Goal: Task Accomplishment & Management: Complete application form

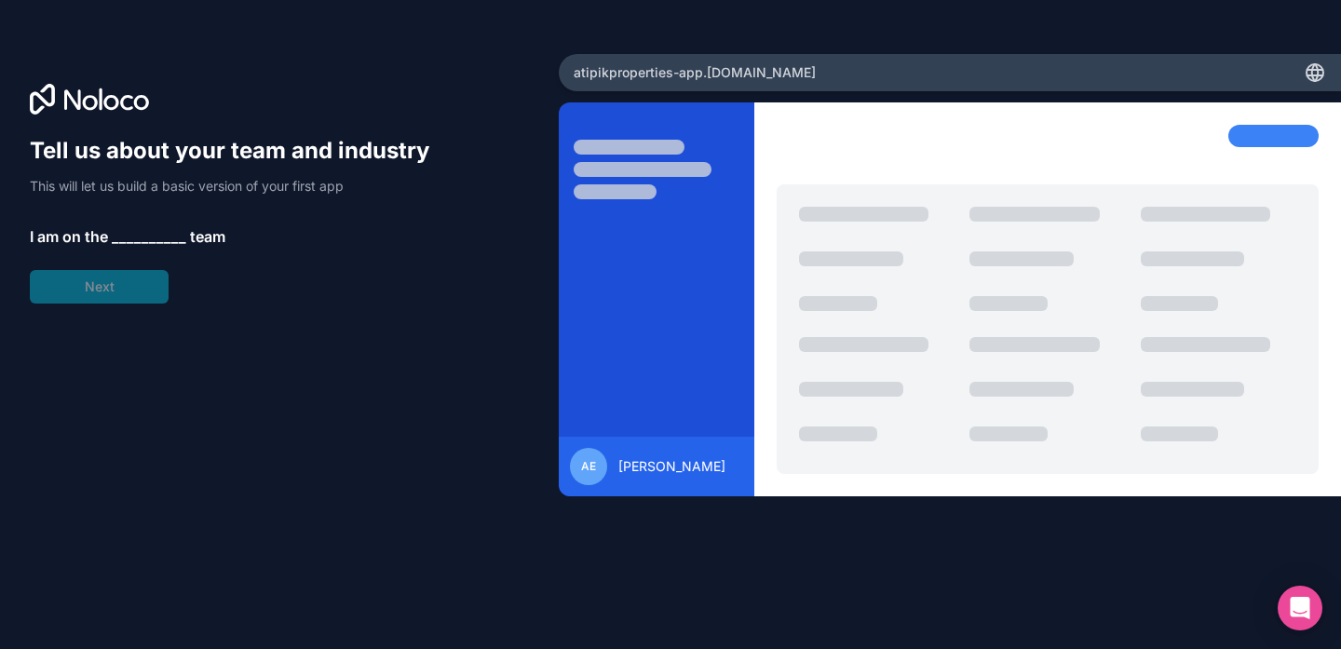
click at [142, 241] on span "__________" at bounding box center [149, 236] width 74 height 22
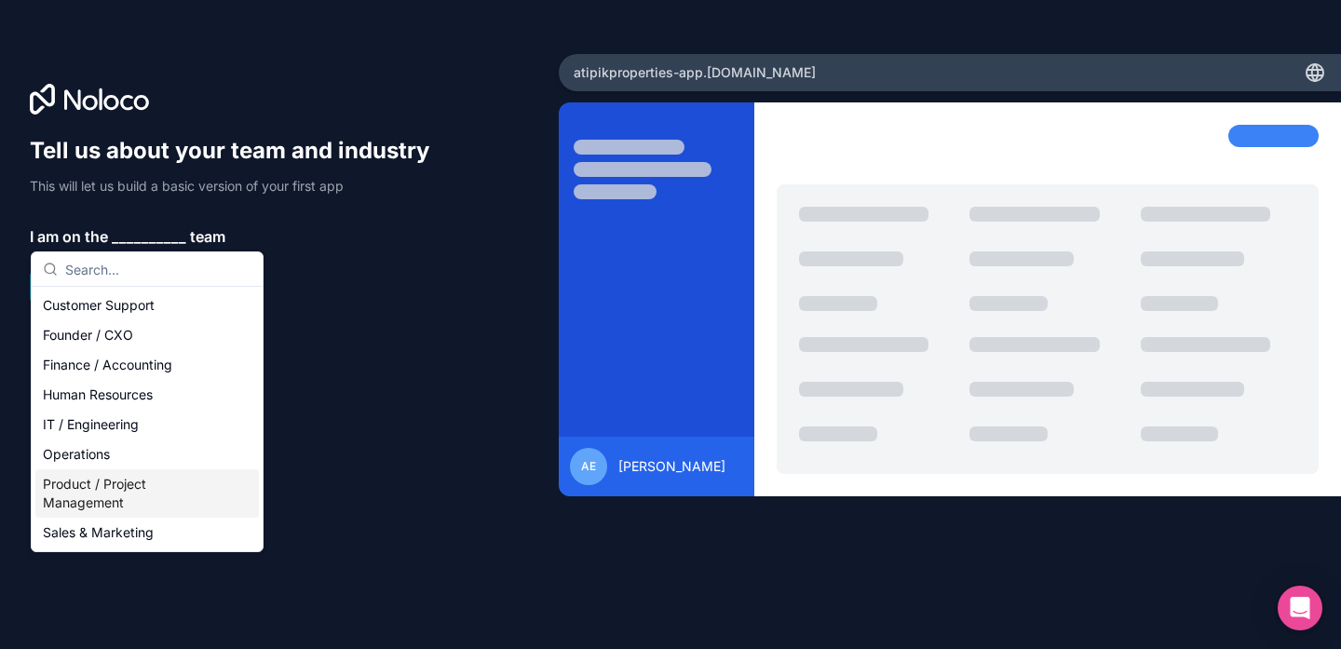
click at [113, 504] on div "Product / Project Management" at bounding box center [146, 493] width 223 height 48
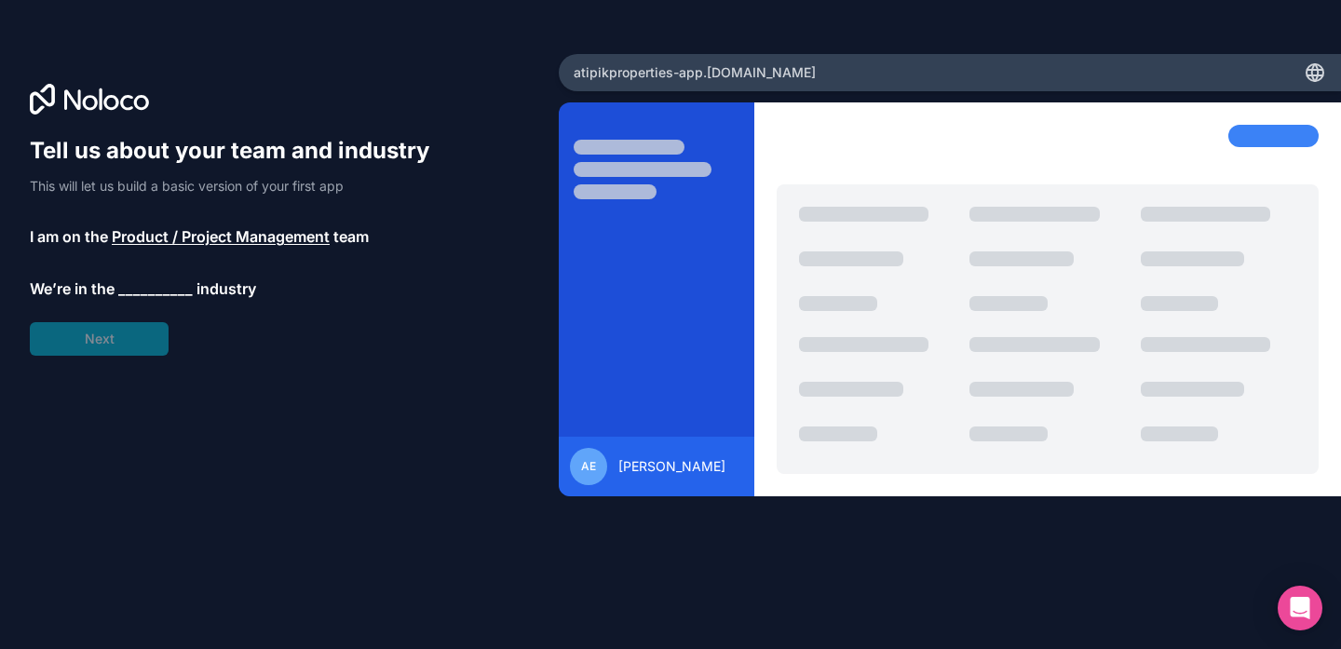
click at [129, 296] on span "__________" at bounding box center [155, 288] width 74 height 22
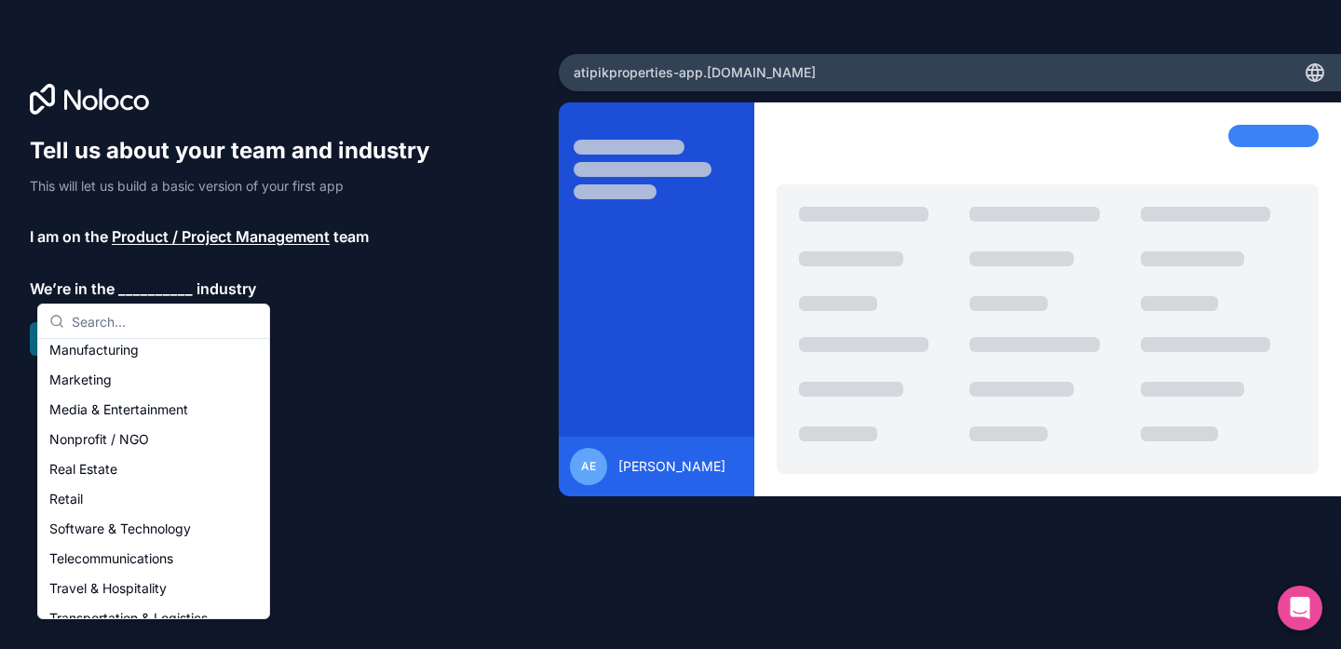
scroll to position [282, 0]
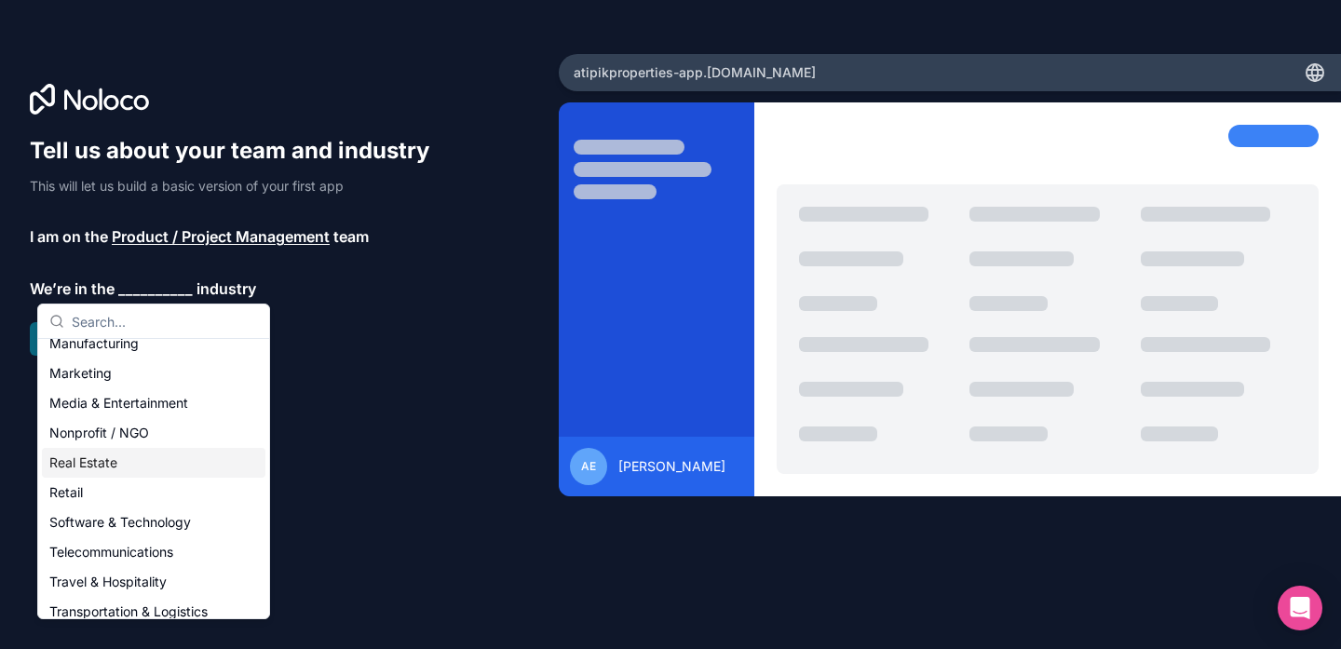
click at [126, 463] on div "Real Estate" at bounding box center [153, 463] width 223 height 30
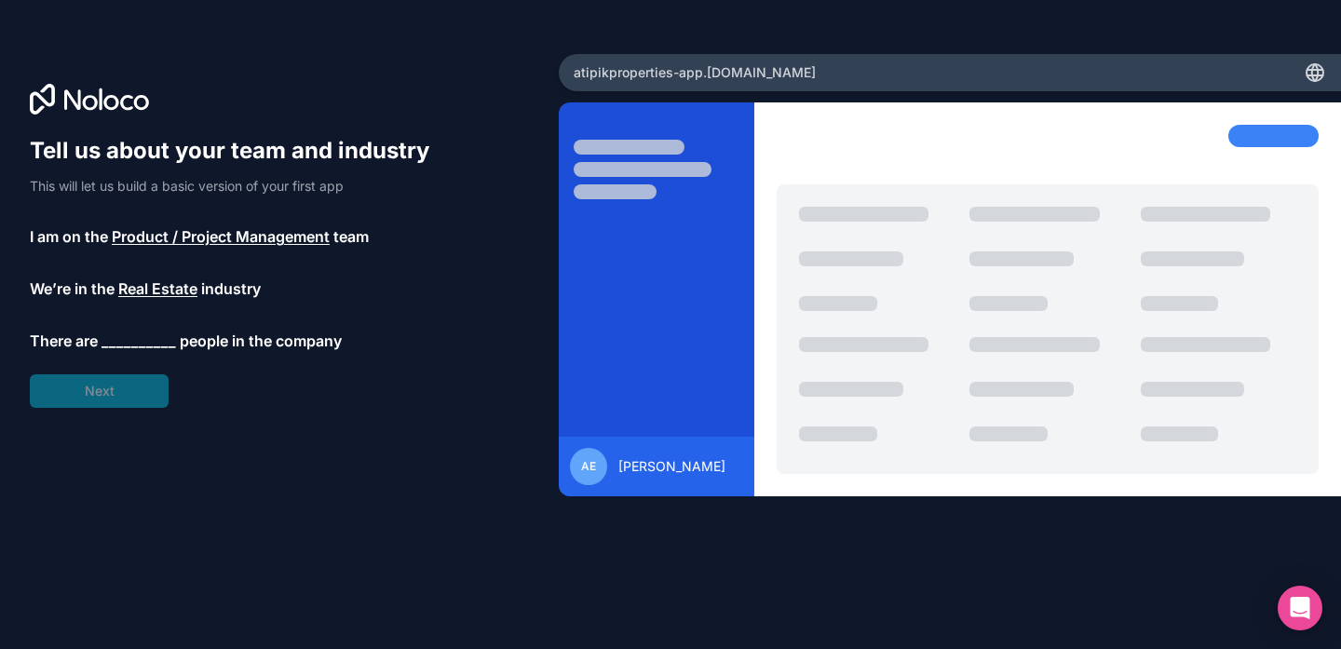
click at [126, 344] on span "__________" at bounding box center [138, 341] width 74 height 22
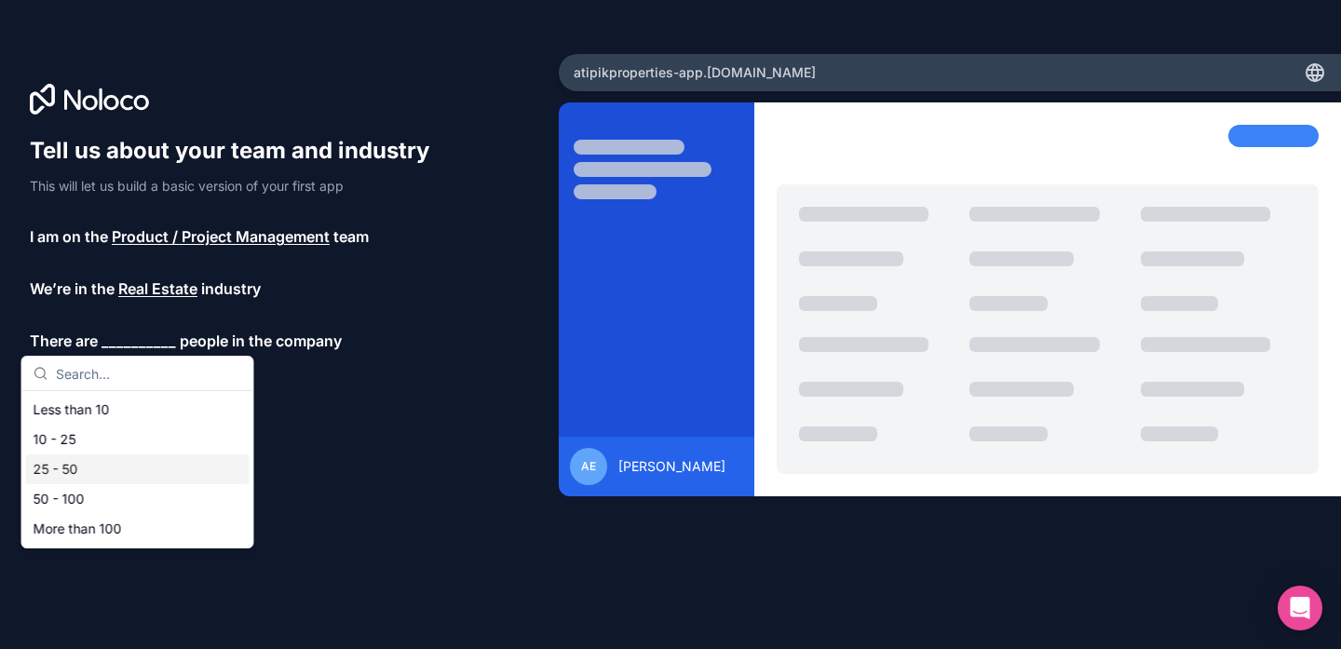
click at [99, 467] on div "25 - 50" at bounding box center [137, 469] width 223 height 30
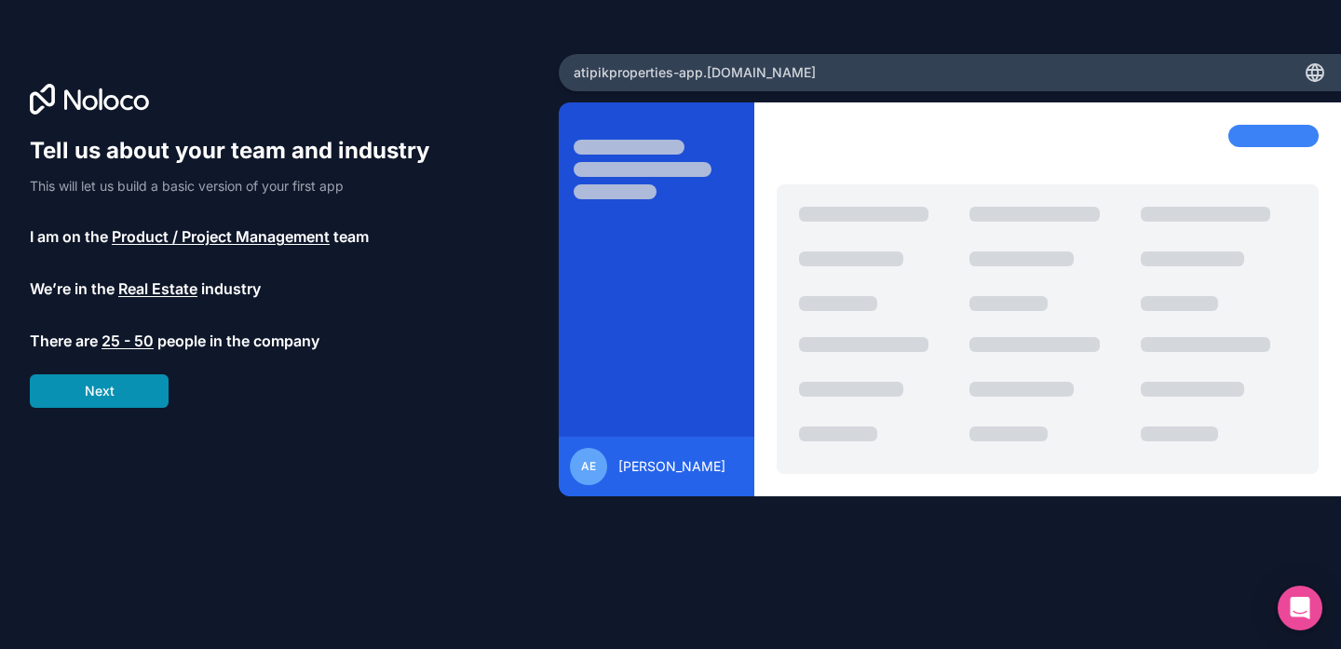
click at [106, 398] on button "Next" at bounding box center [99, 391] width 139 height 34
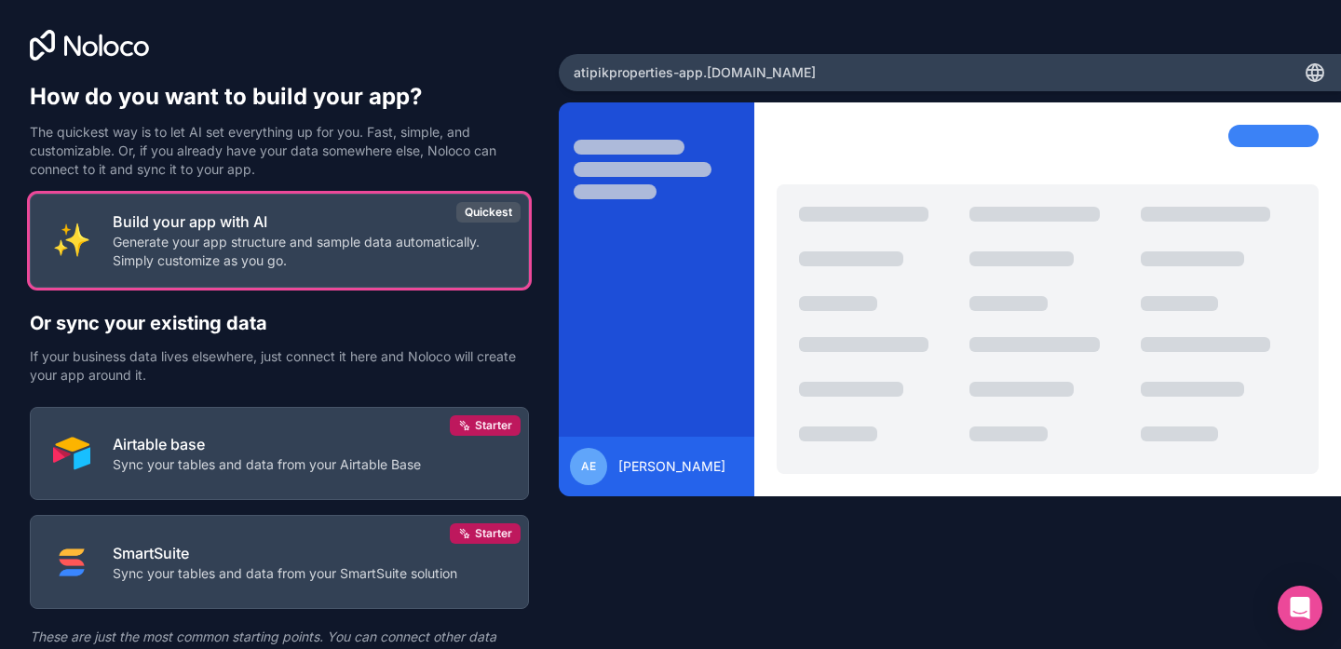
scroll to position [87, 0]
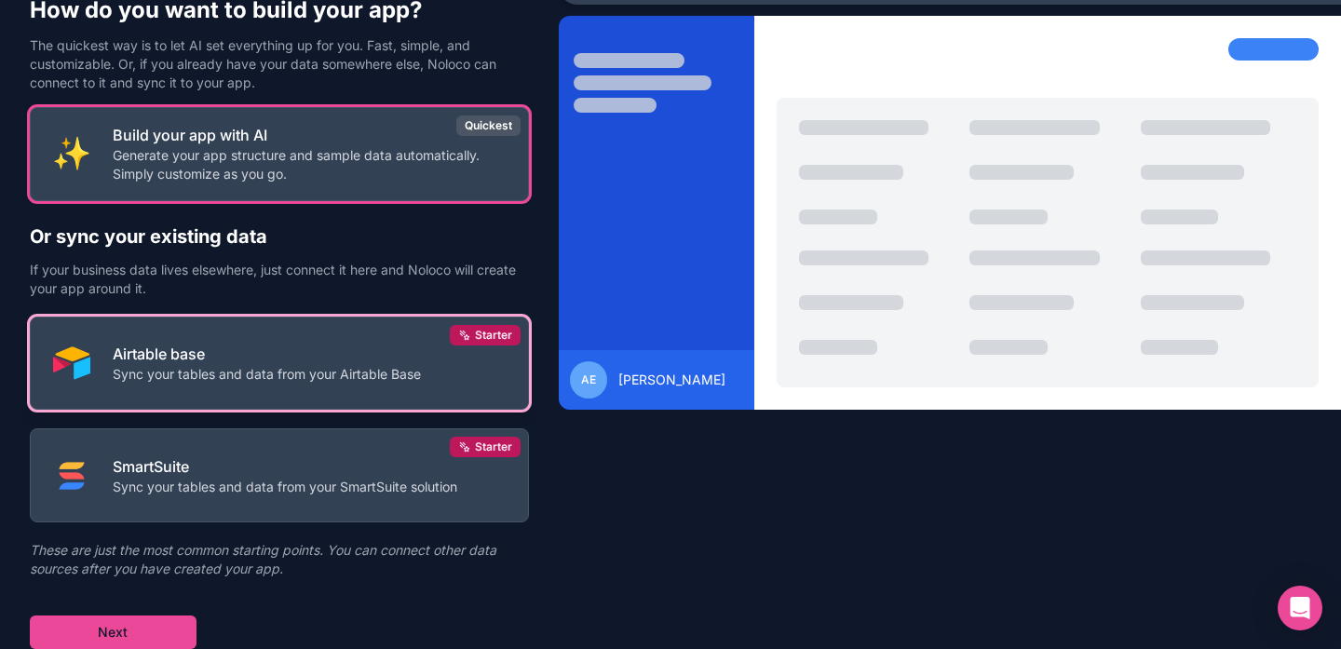
click at [212, 357] on p "Airtable base" at bounding box center [267, 354] width 308 height 22
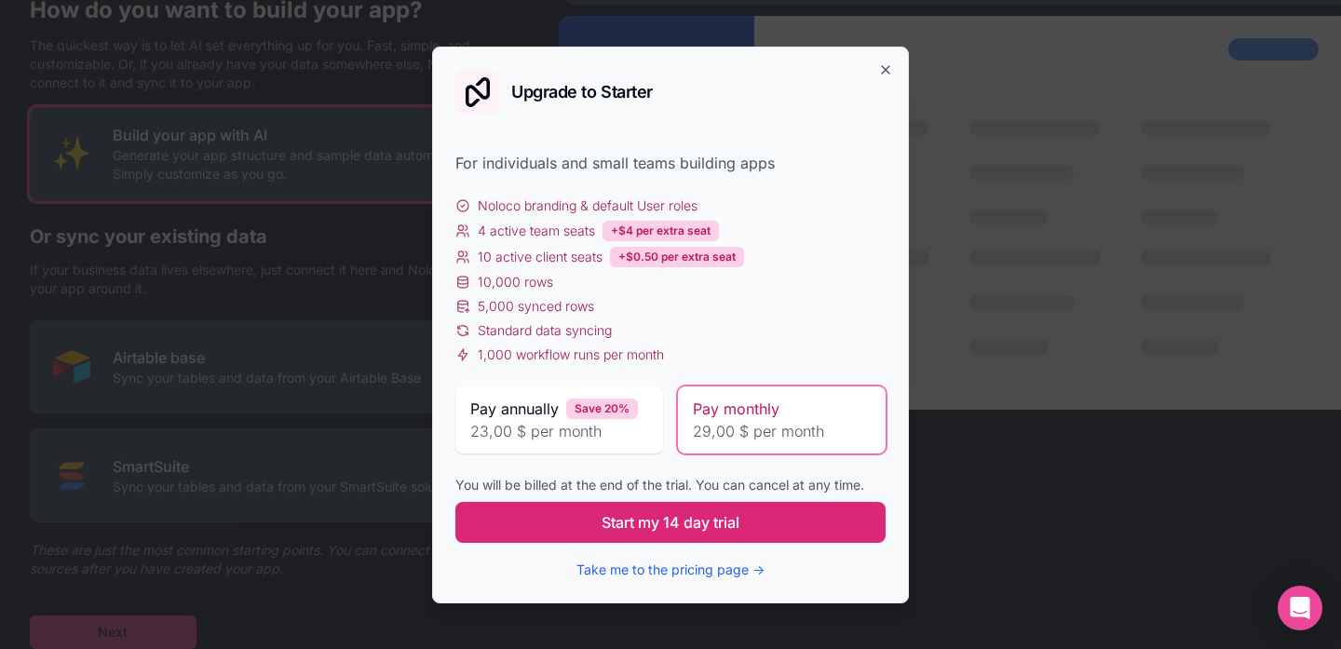
click at [653, 526] on span "Start my 14 day trial" at bounding box center [670, 522] width 138 height 22
